Goal: Check status: Check status

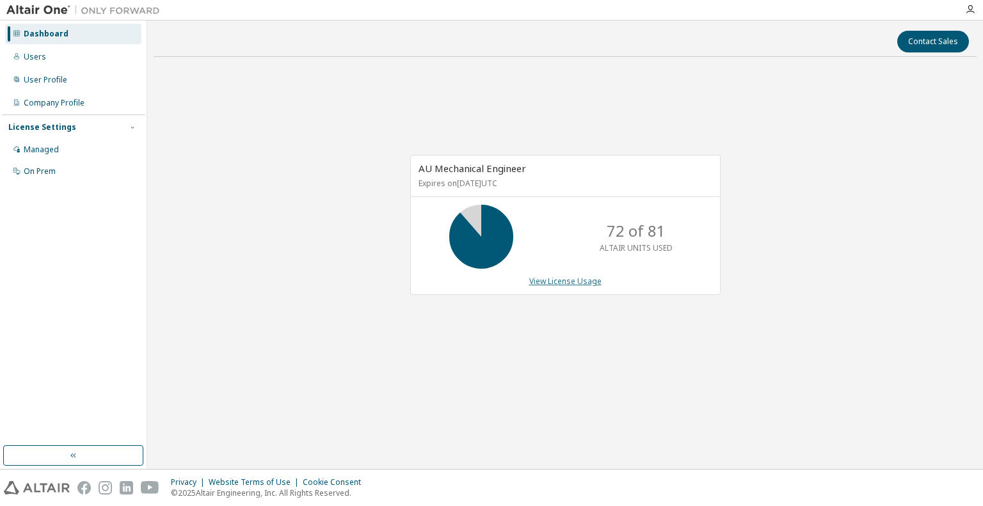
click at [568, 283] on link "View License Usage" at bounding box center [565, 281] width 72 height 11
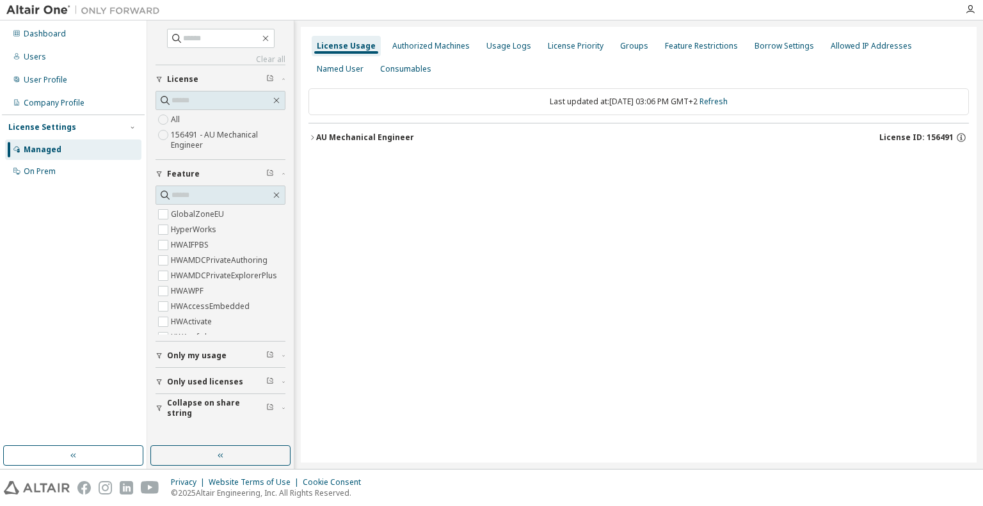
click at [309, 134] on icon "button" at bounding box center [312, 138] width 8 height 8
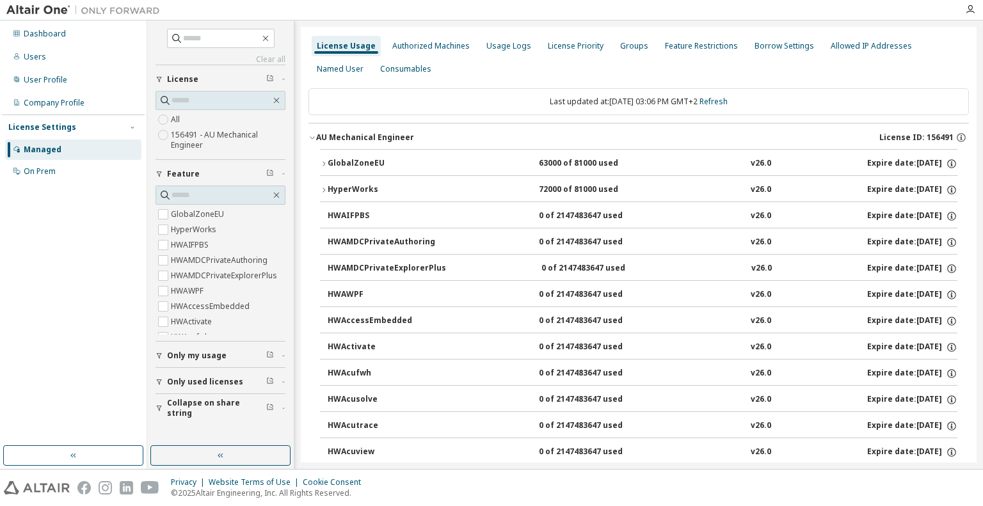
click at [322, 188] on icon "button" at bounding box center [324, 190] width 8 height 8
